Goal: Information Seeking & Learning: Find specific fact

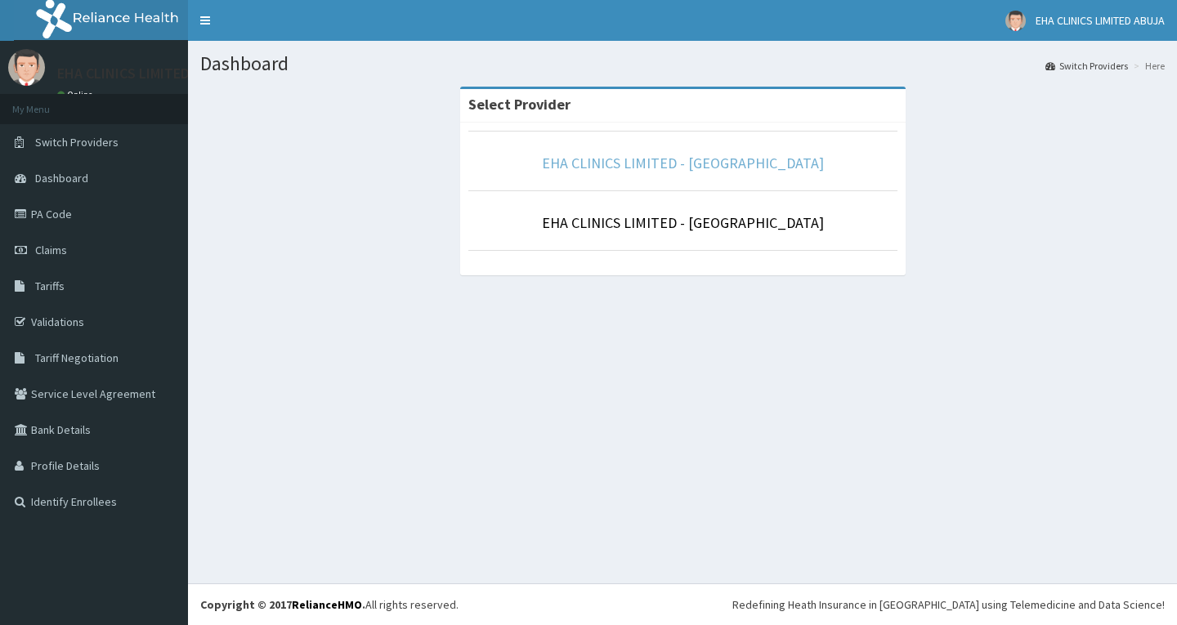
click at [640, 159] on link "EHA CLINICS LIMITED - [GEOGRAPHIC_DATA]" at bounding box center [683, 163] width 282 height 19
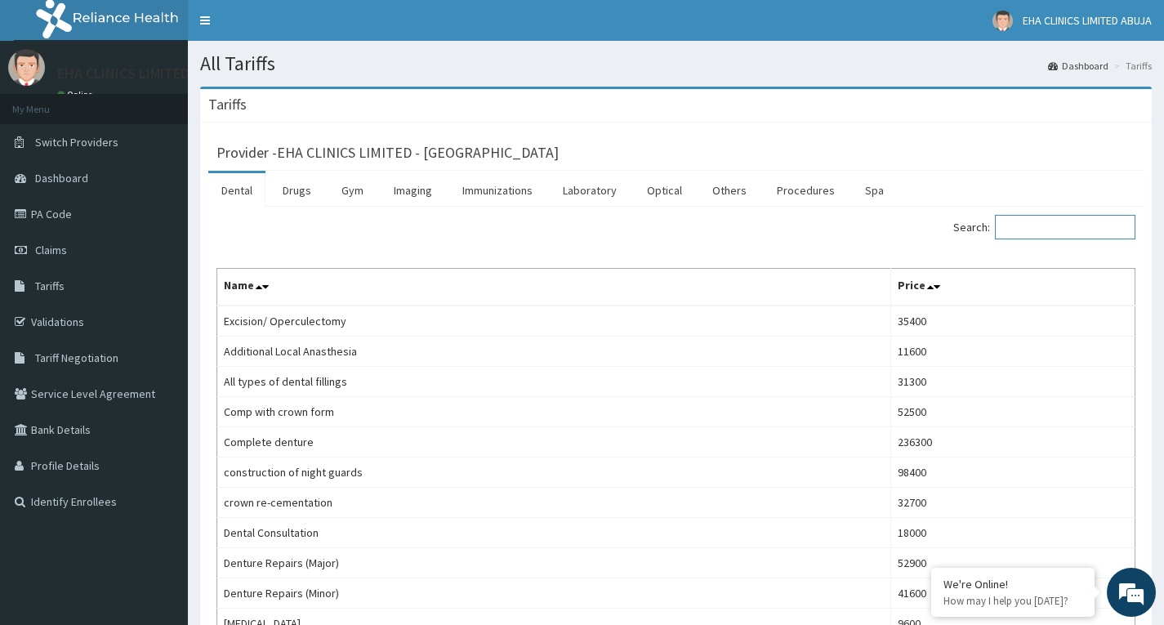
click at [1060, 233] on input "Search:" at bounding box center [1065, 227] width 141 height 25
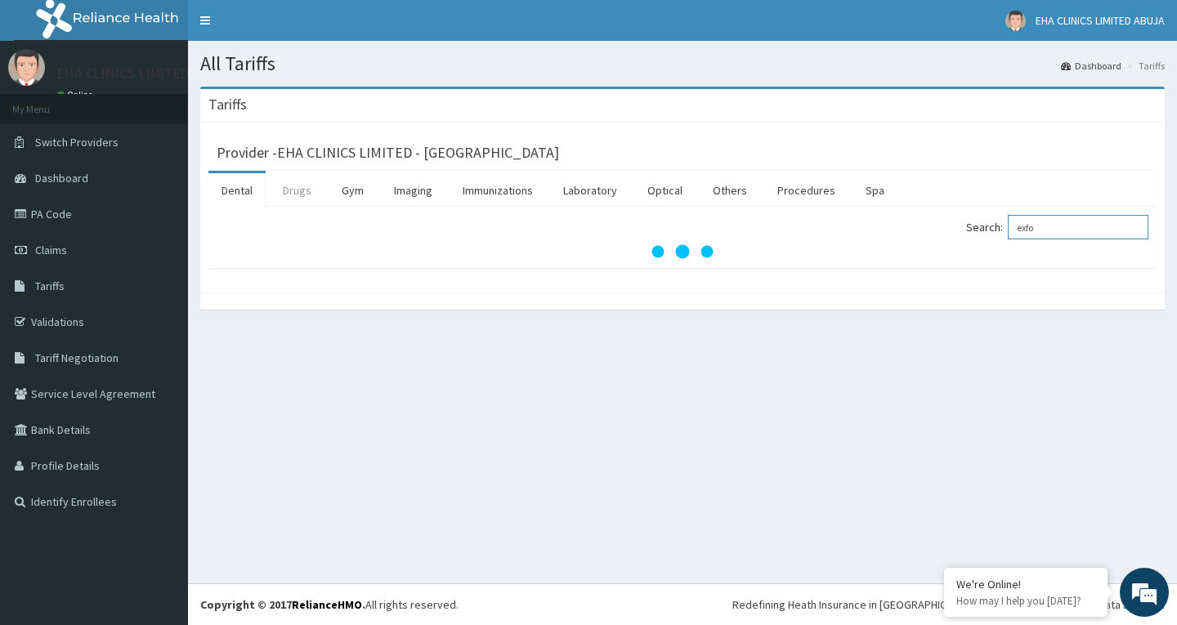
type input "exfo"
click at [292, 191] on link "Drugs" at bounding box center [297, 190] width 55 height 34
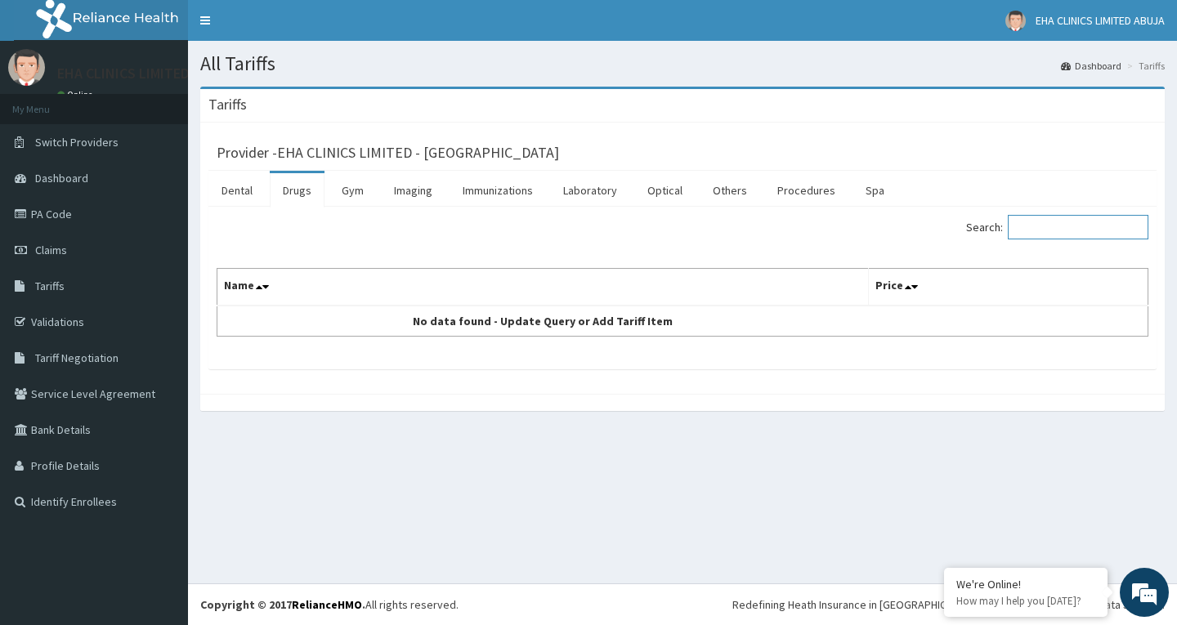
click at [1046, 232] on input "Search:" at bounding box center [1078, 227] width 141 height 25
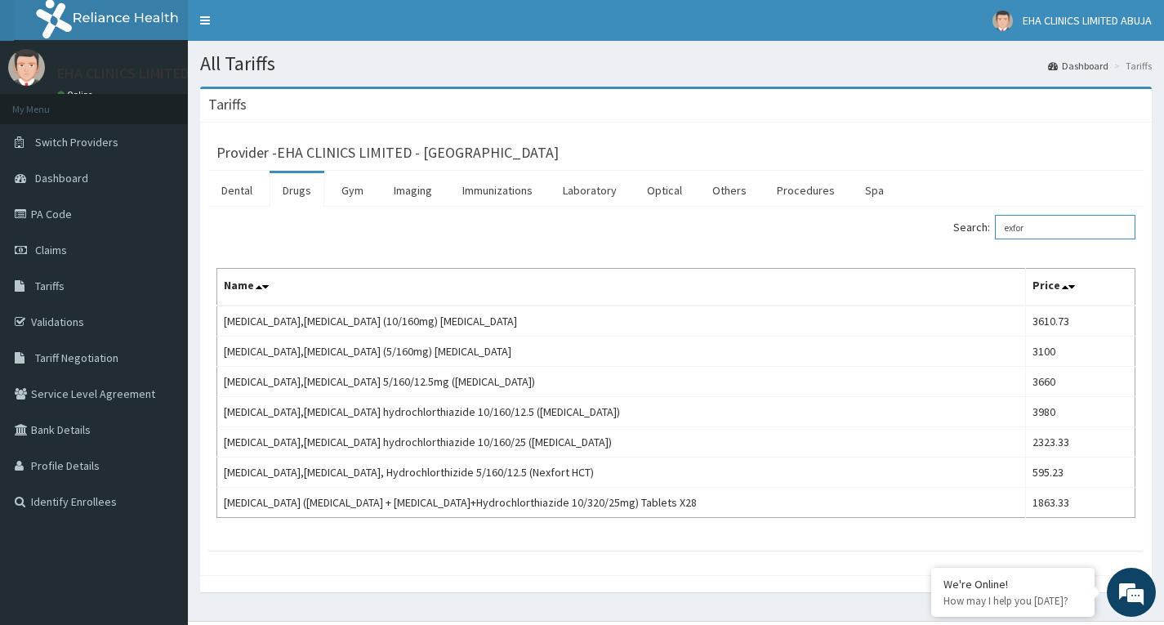
type input "exfor"
